Goal: Information Seeking & Learning: Learn about a topic

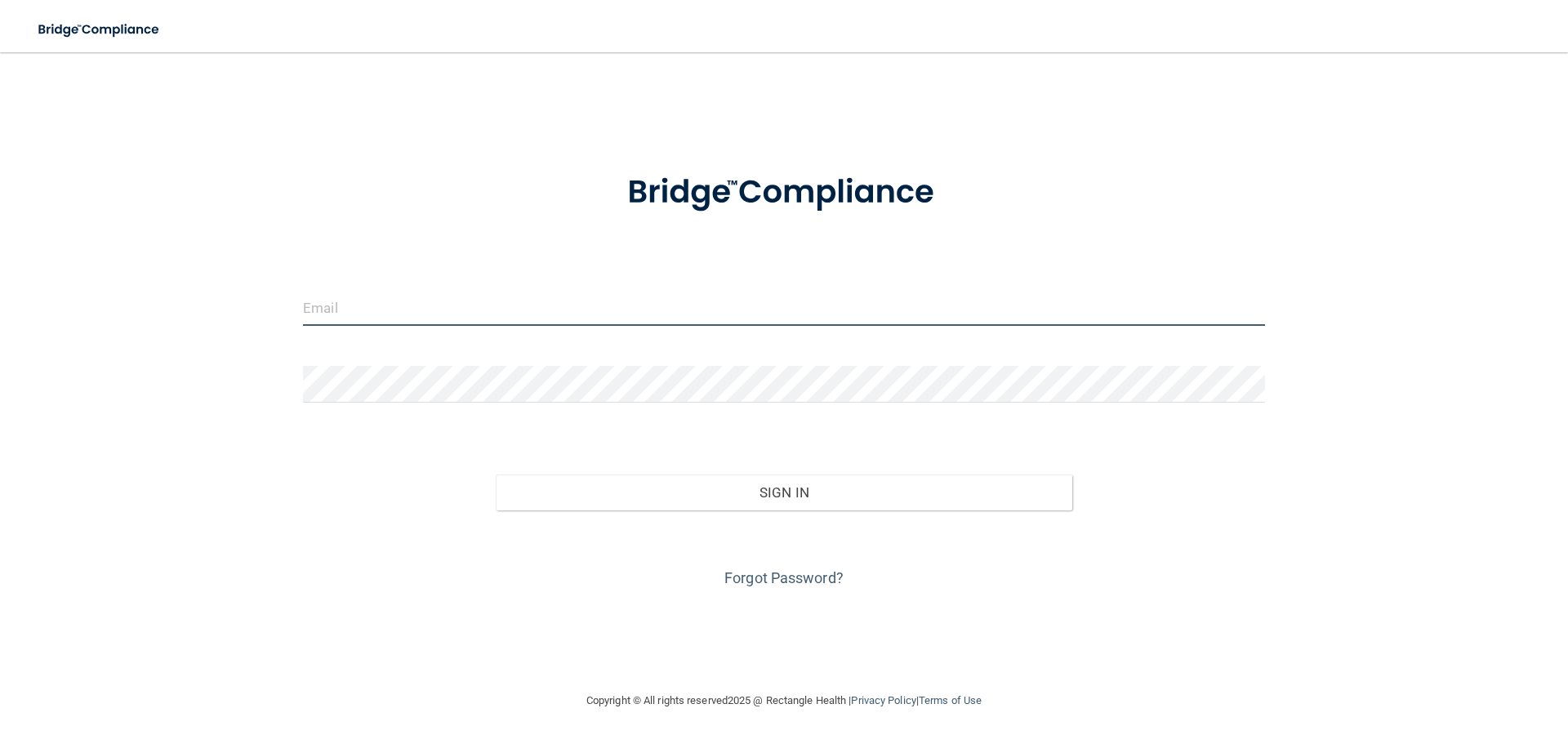
click at [478, 301] on input "email" at bounding box center [784, 307] width 962 height 37
type input "[EMAIL_ADDRESS][DOMAIN_NAME]"
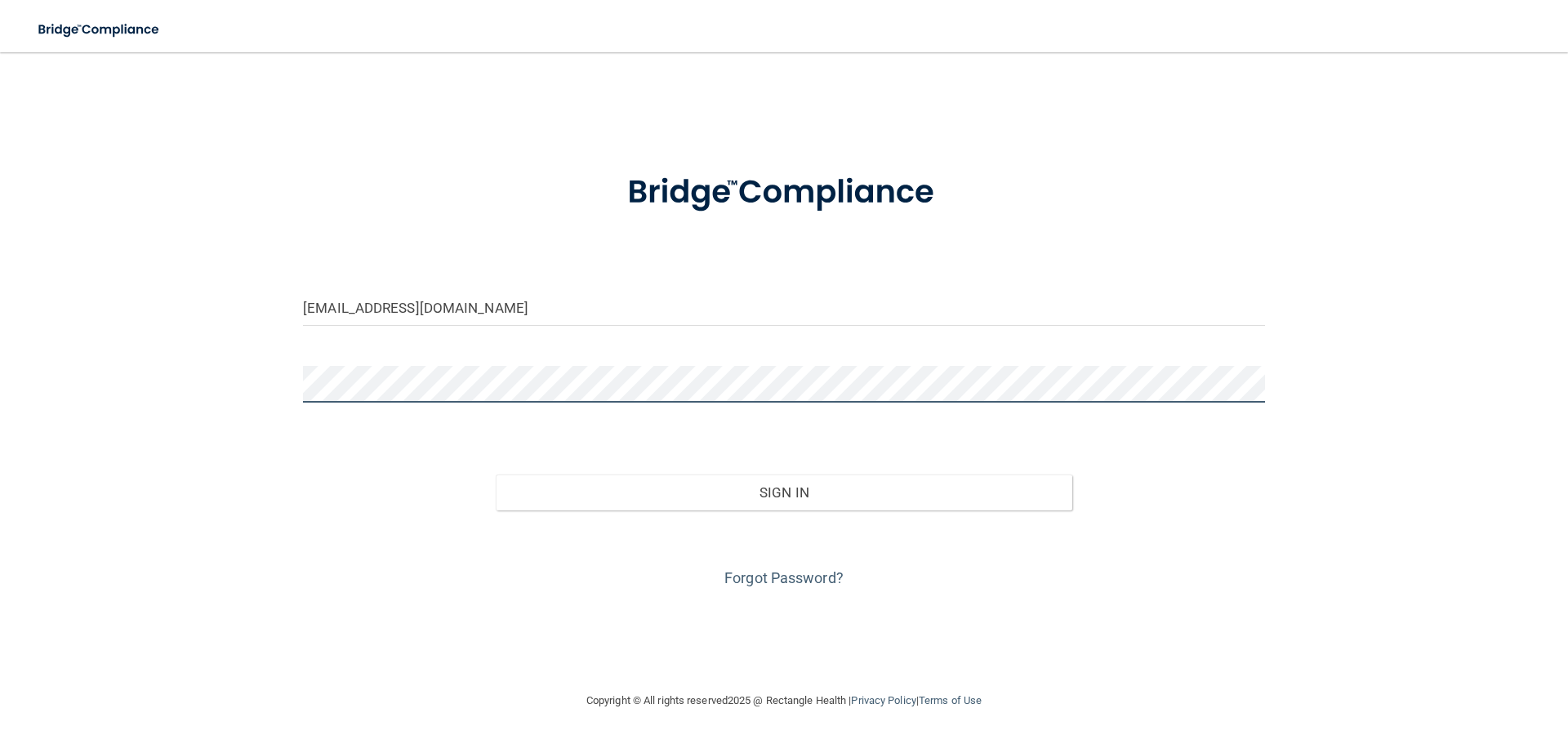
click at [496, 474] on button "Sign In" at bounding box center [784, 493] width 577 height 36
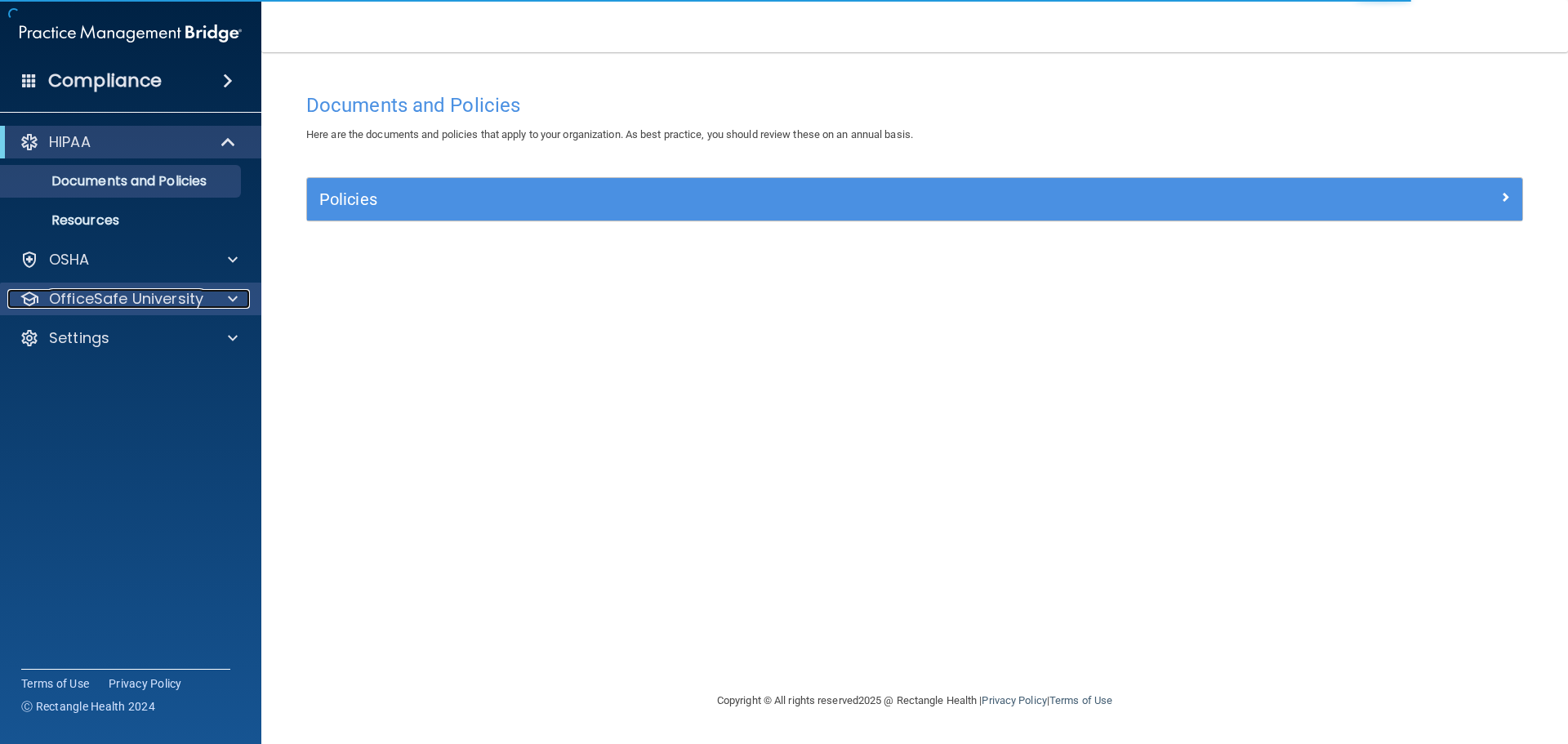
click at [161, 300] on p "OfficeSafe University" at bounding box center [126, 299] width 154 height 20
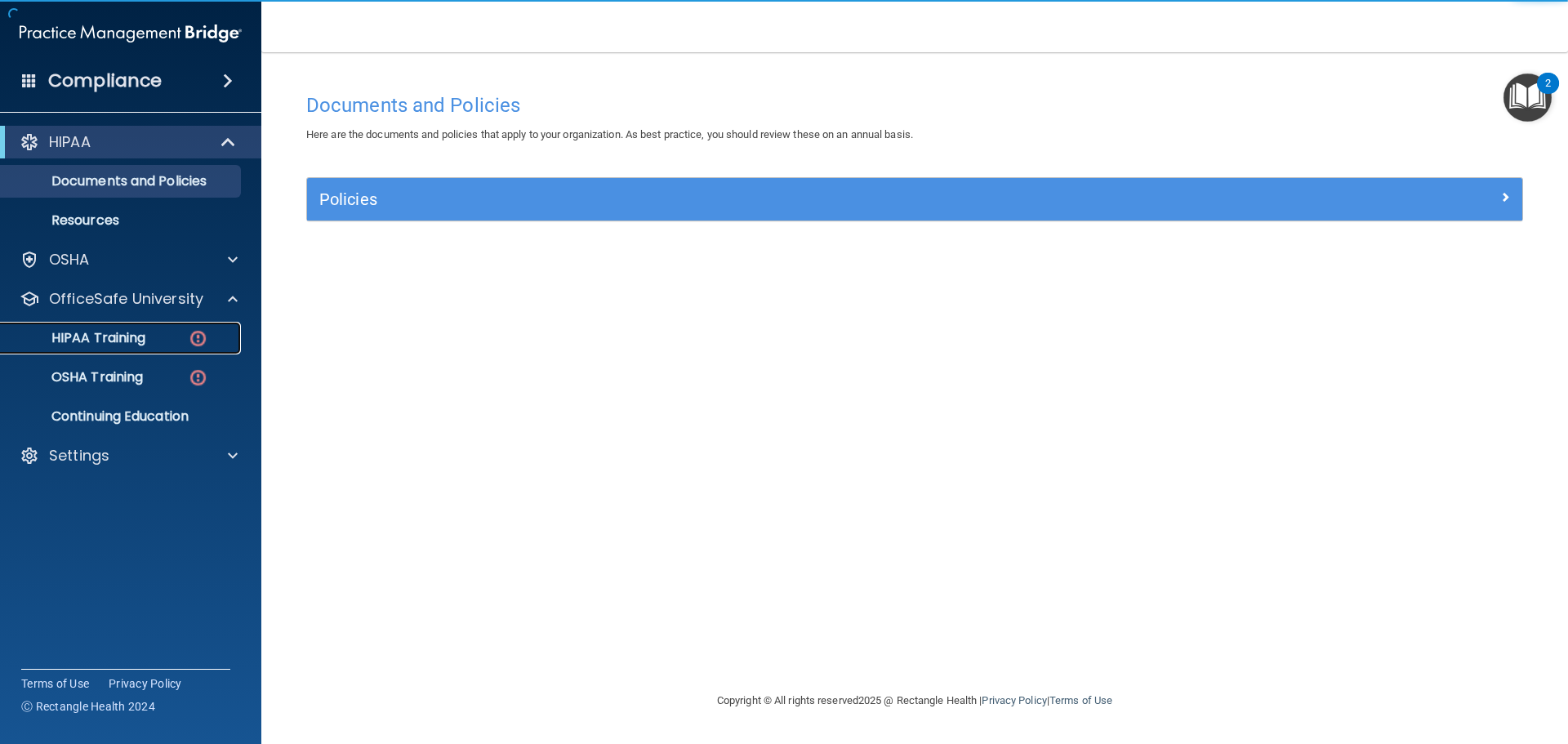
click at [134, 332] on p "HIPAA Training" at bounding box center [77, 338] width 134 height 16
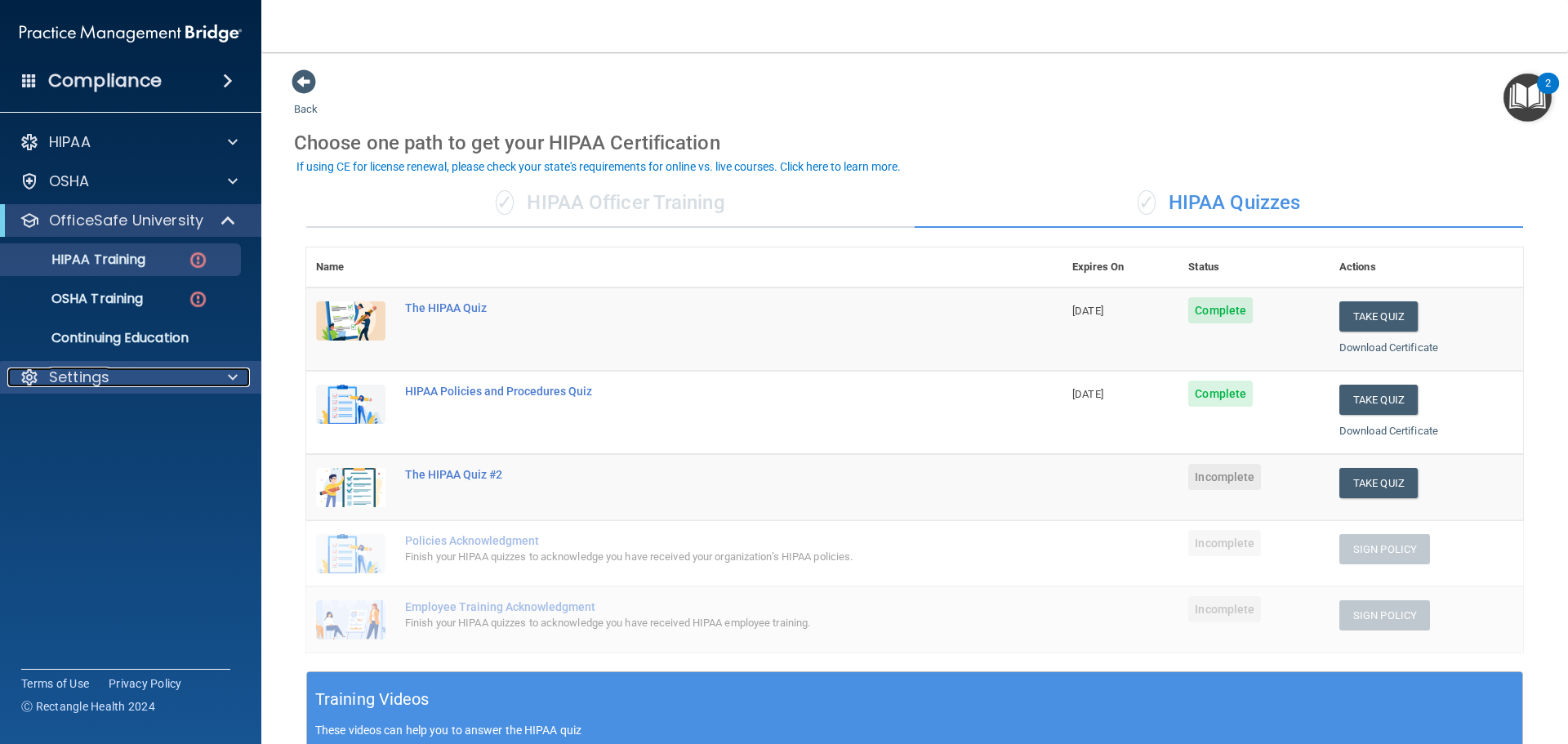
click at [94, 384] on p "Settings" at bounding box center [79, 377] width 60 height 20
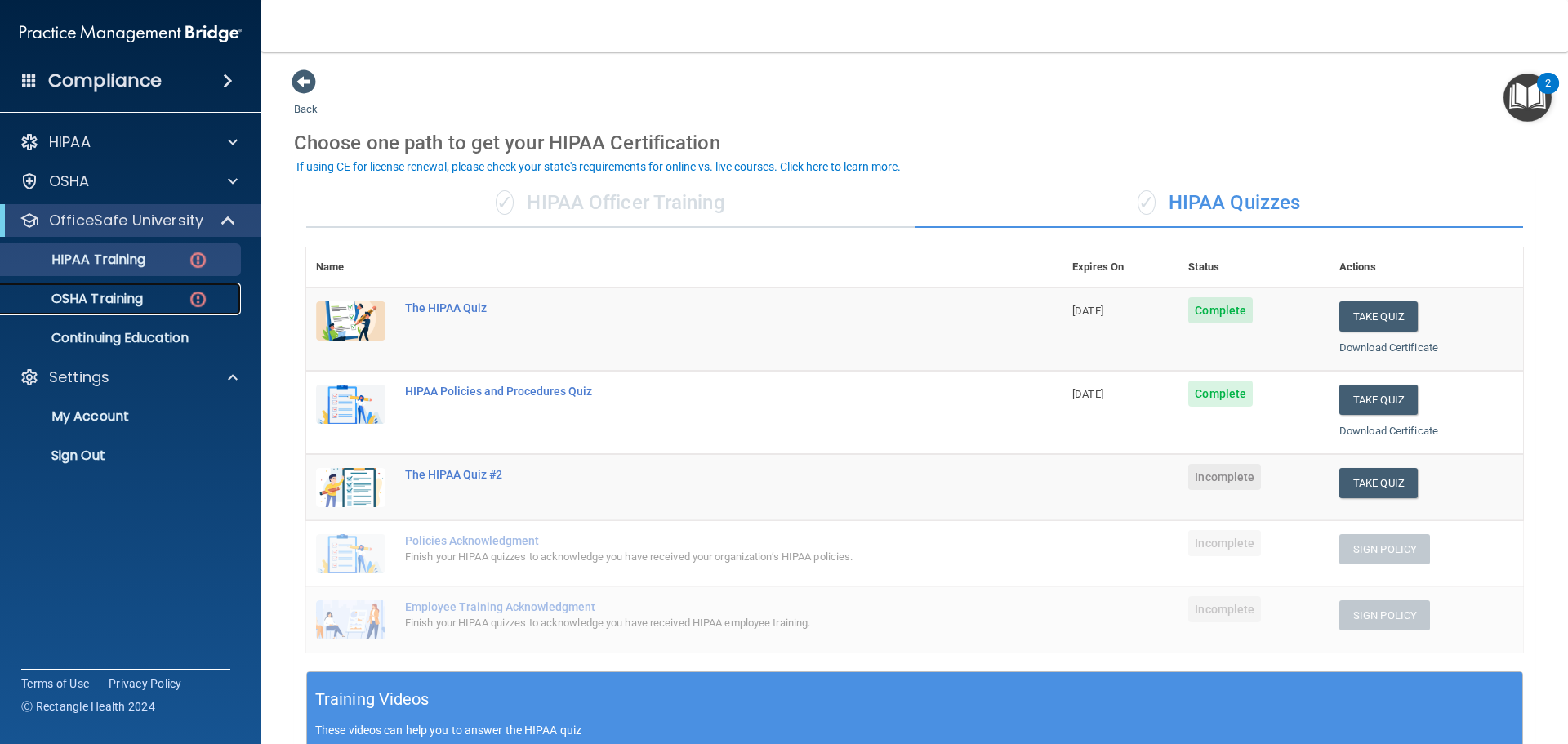
click at [139, 304] on p "OSHA Training" at bounding box center [77, 299] width 133 height 16
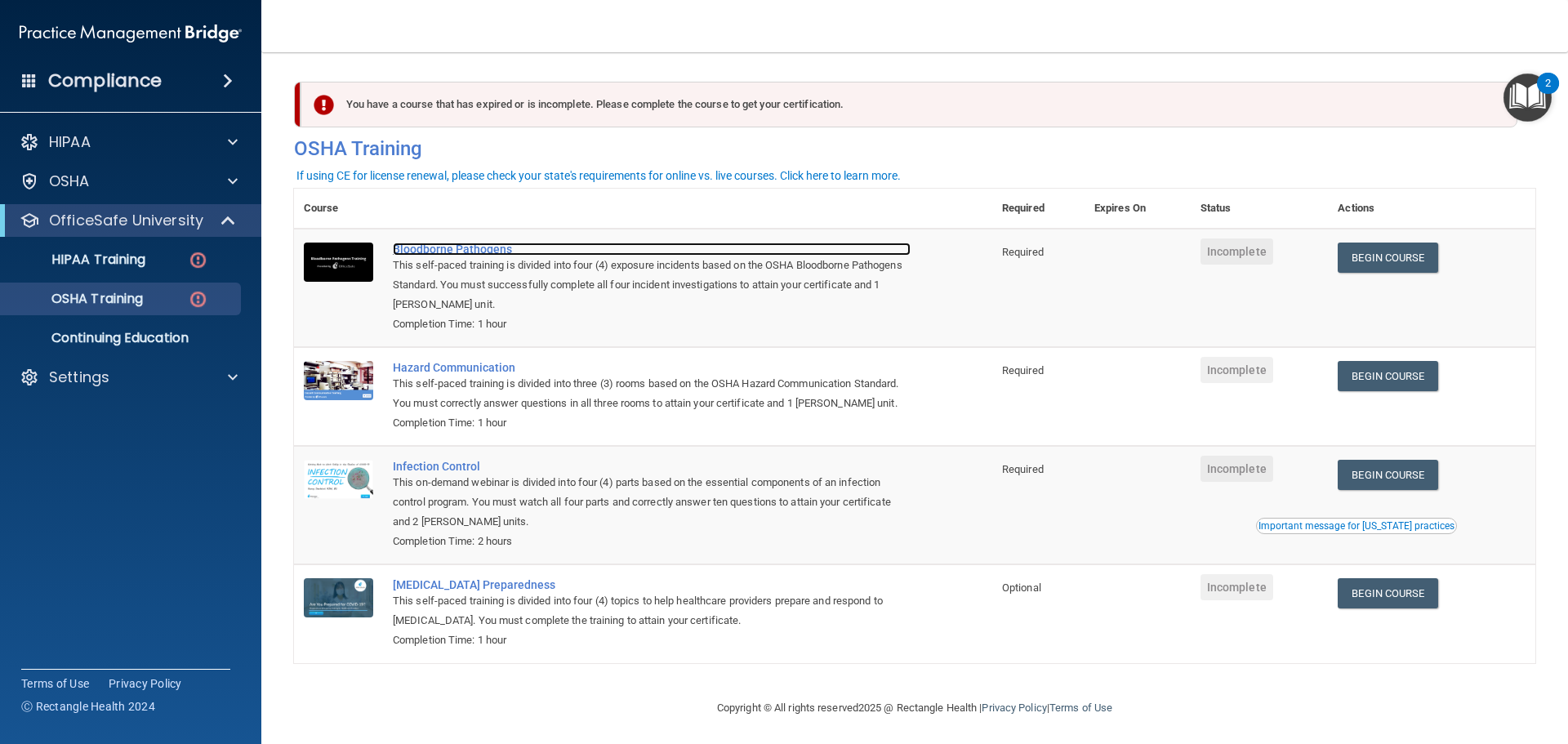
click at [445, 248] on div "Bloodborne Pathogens" at bounding box center [651, 249] width 518 height 13
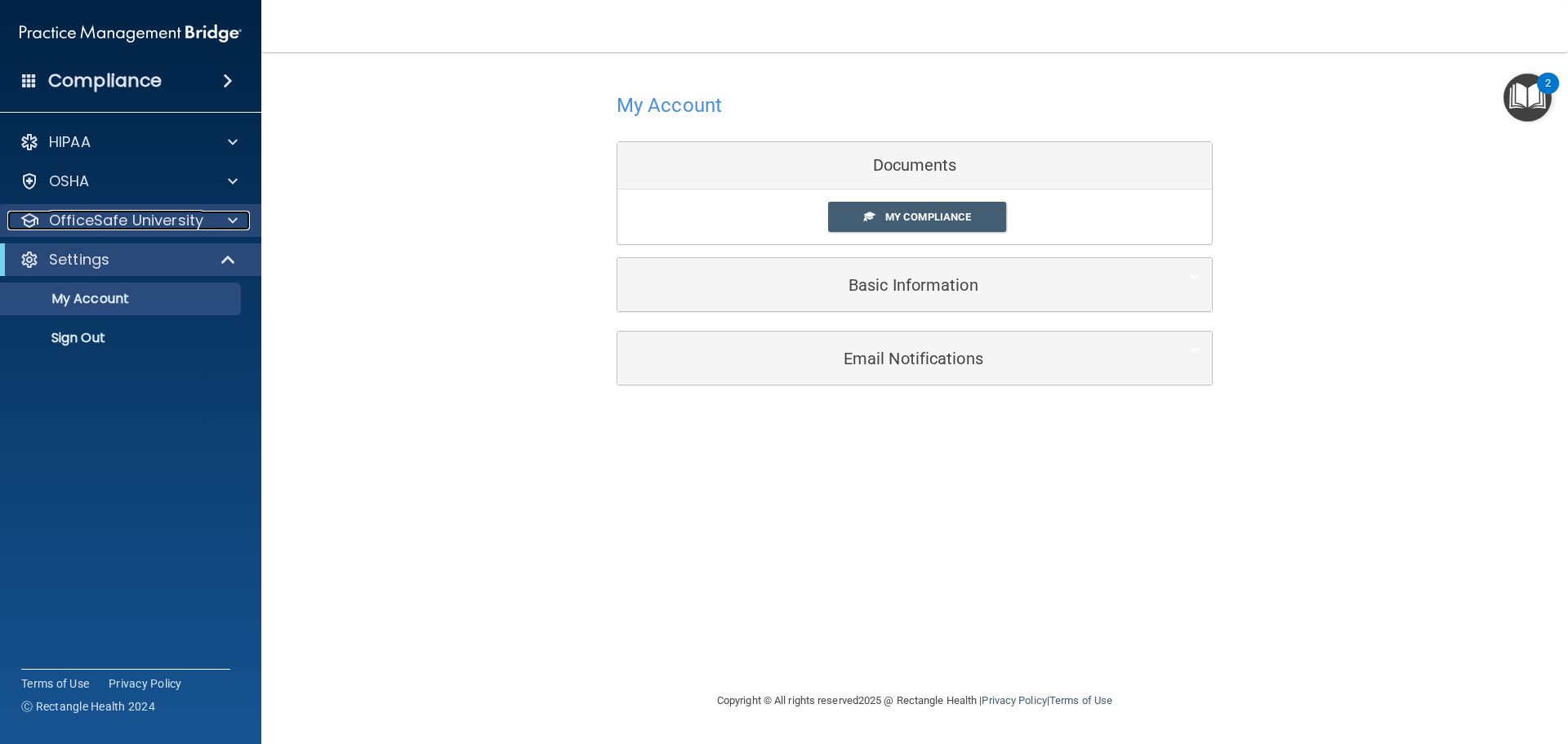
click at [211, 226] on div at bounding box center [230, 220] width 40 height 20
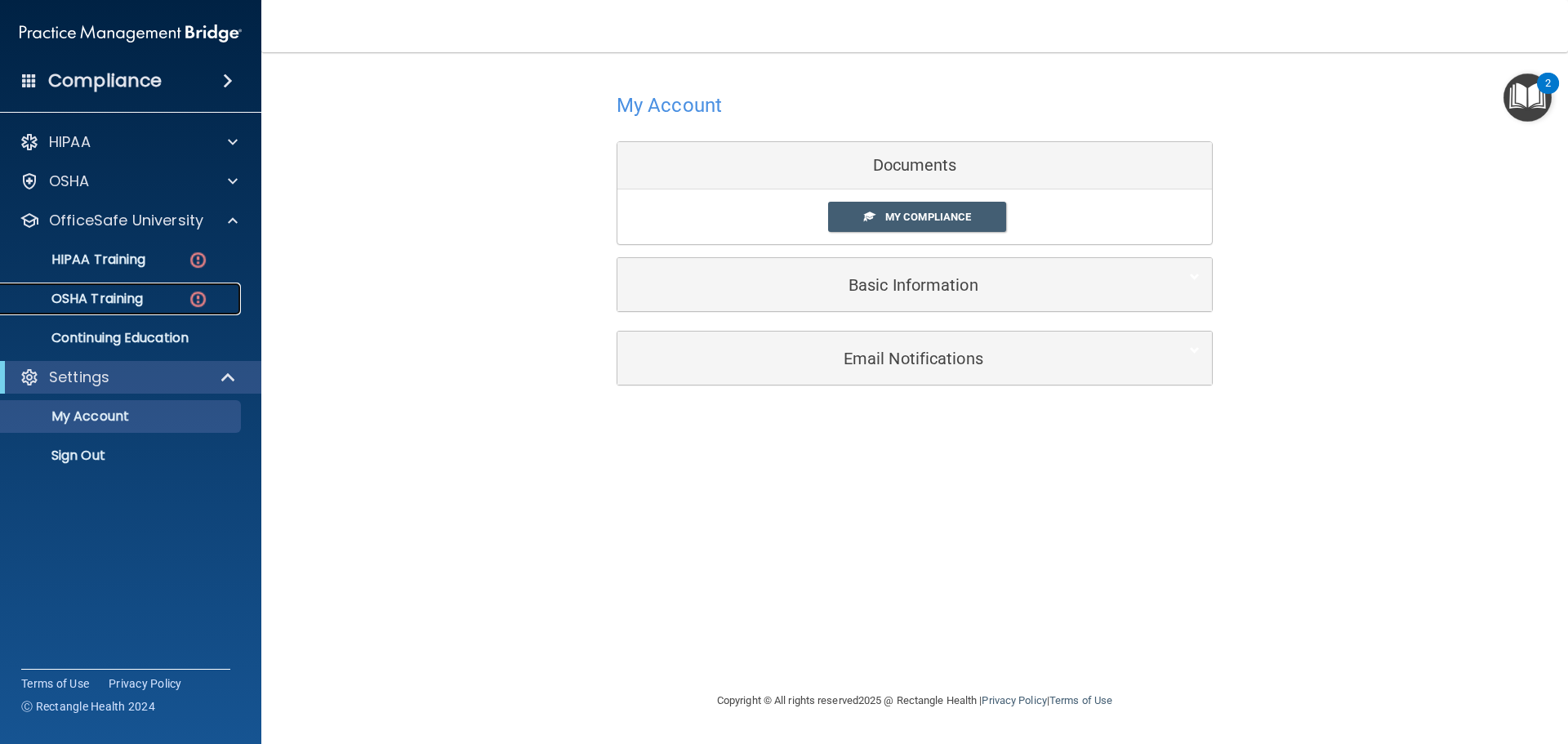
click at [136, 300] on p "OSHA Training" at bounding box center [77, 299] width 133 height 16
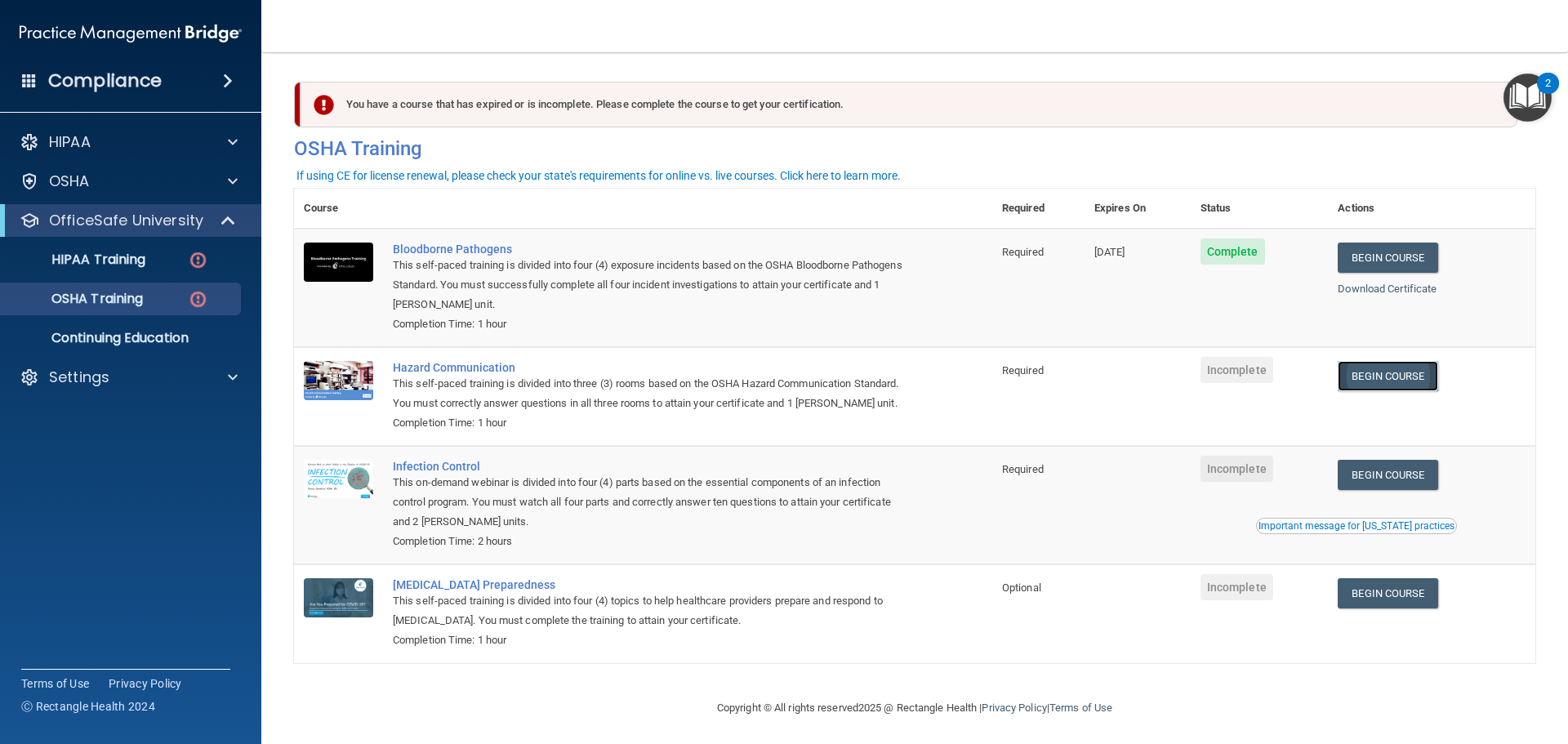
click at [1367, 375] on link "Begin Course" at bounding box center [1387, 375] width 100 height 30
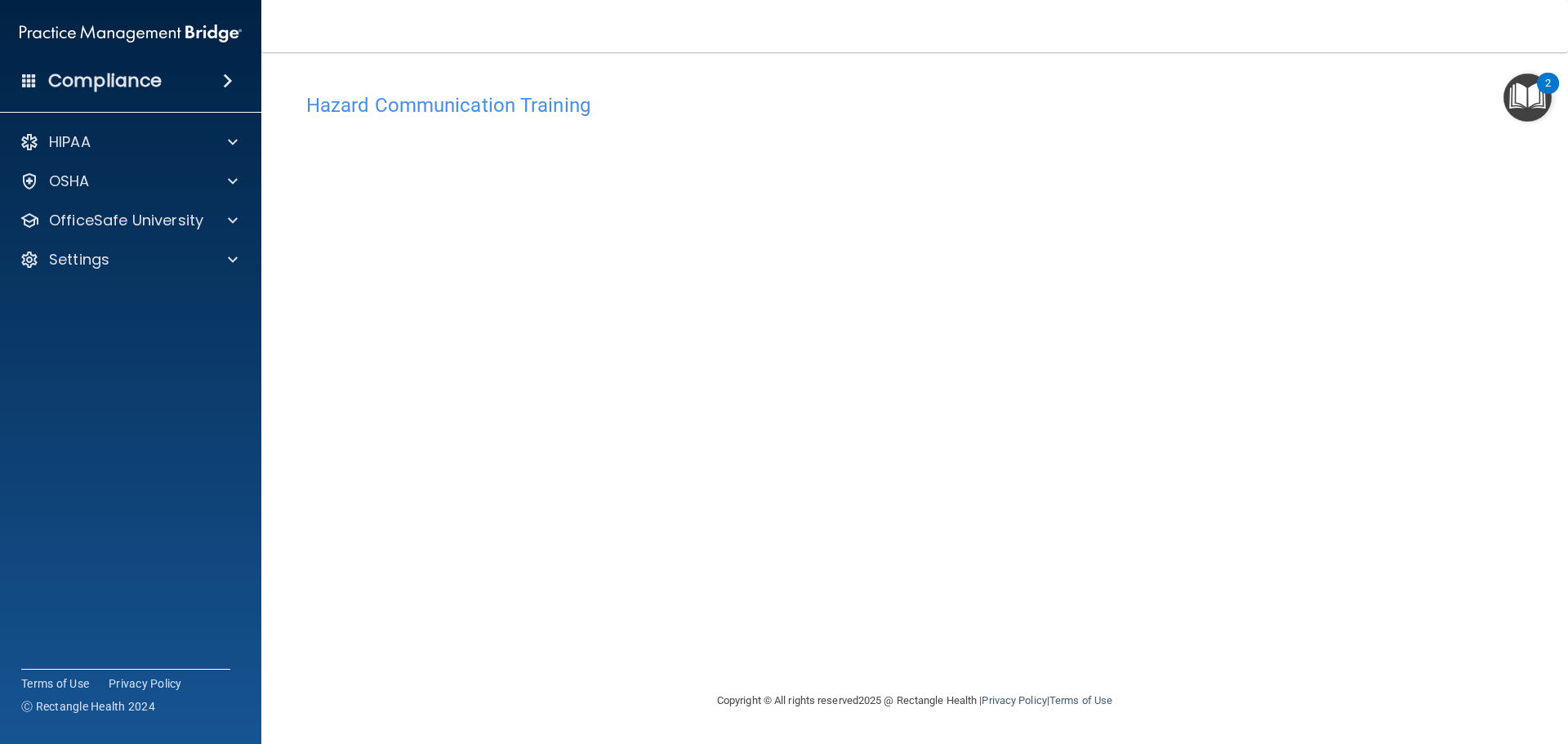
click at [1312, 226] on div "Hazard Communication Training This course doesn’t expire until . Are you sure y…" at bounding box center [914, 388] width 1241 height 606
click at [177, 212] on p "OfficeSafe University" at bounding box center [126, 220] width 154 height 20
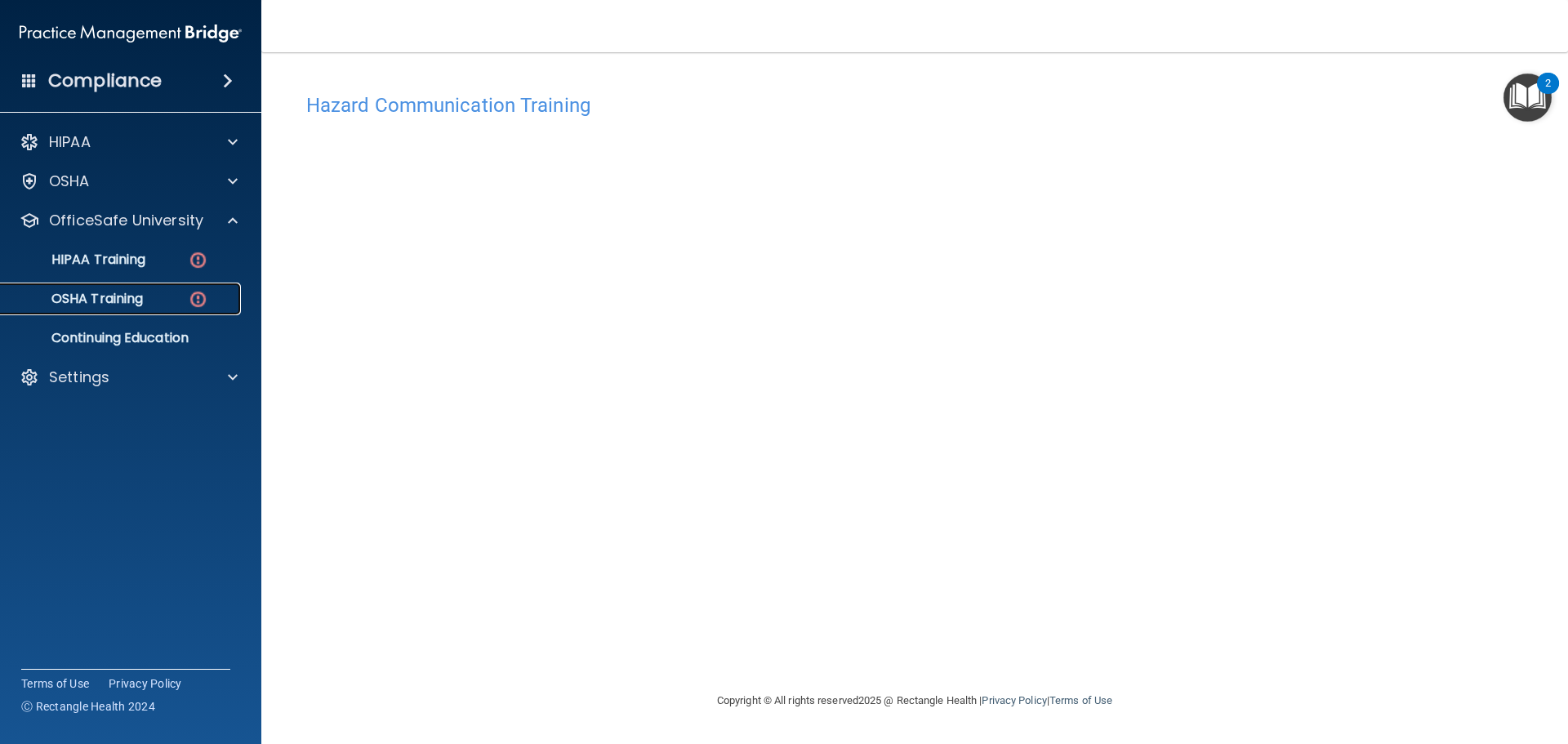
click at [181, 309] on link "OSHA Training" at bounding box center [112, 299] width 257 height 33
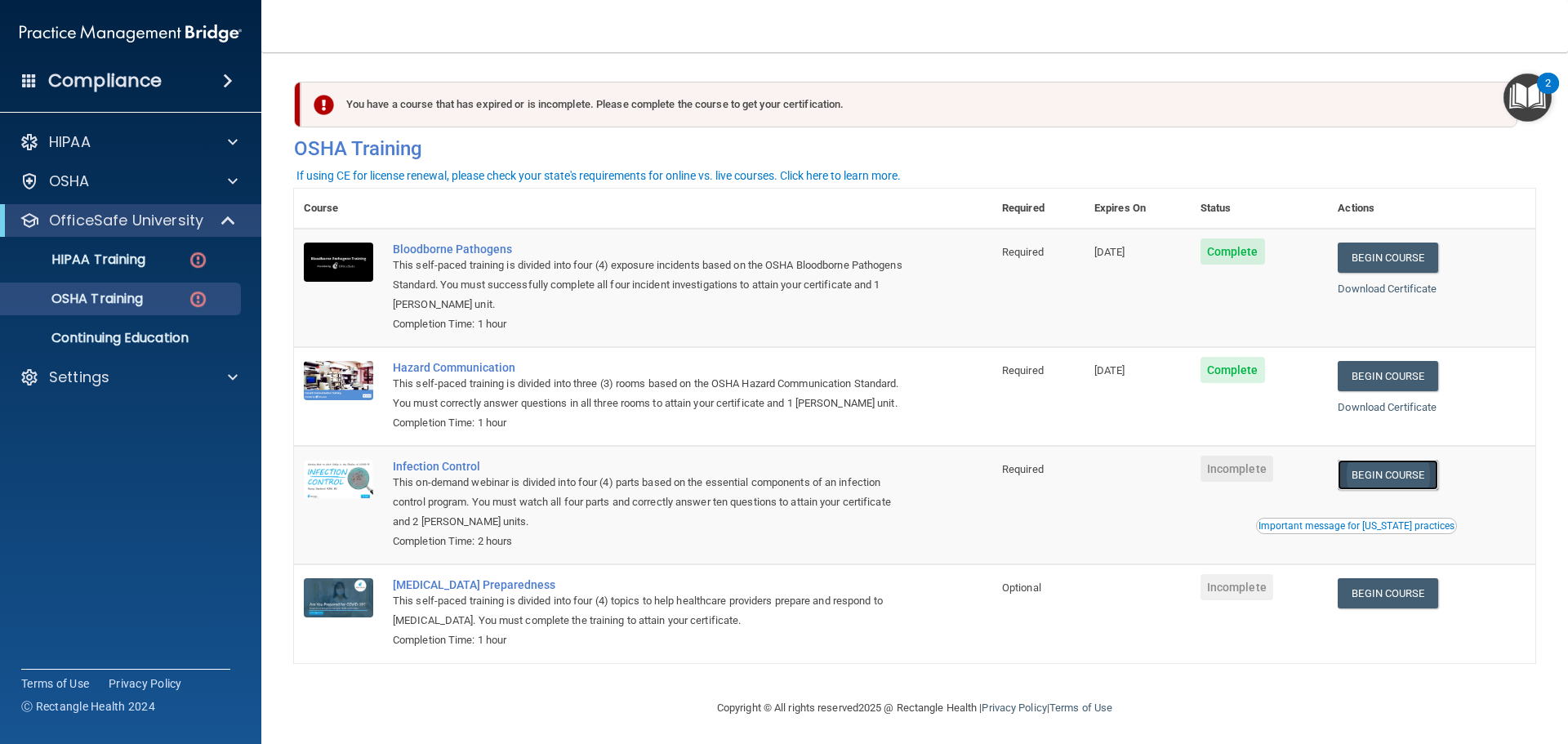
click at [1399, 490] on link "Begin Course" at bounding box center [1387, 474] width 100 height 30
